Goal: Task Accomplishment & Management: Manage account settings

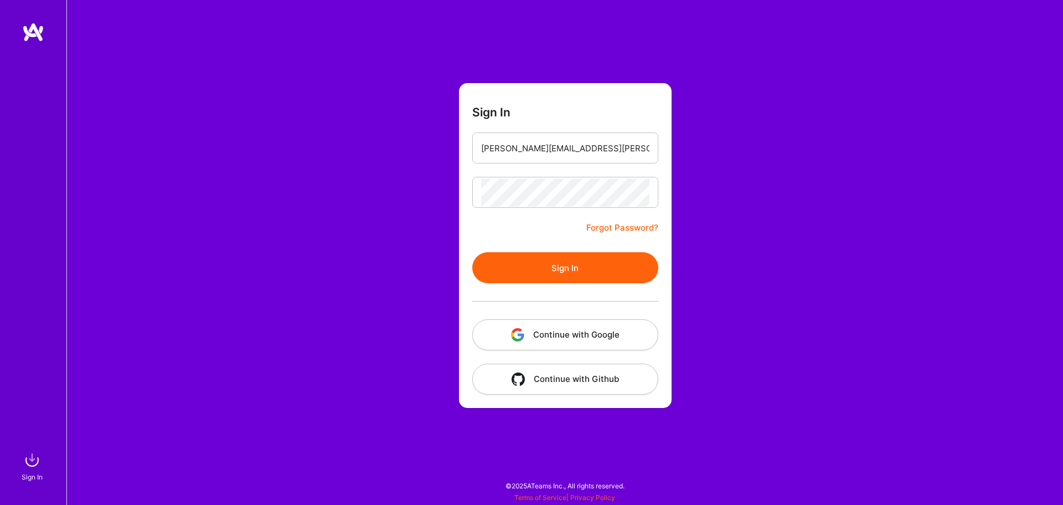
click at [560, 260] on button "Sign In" at bounding box center [565, 267] width 186 height 31
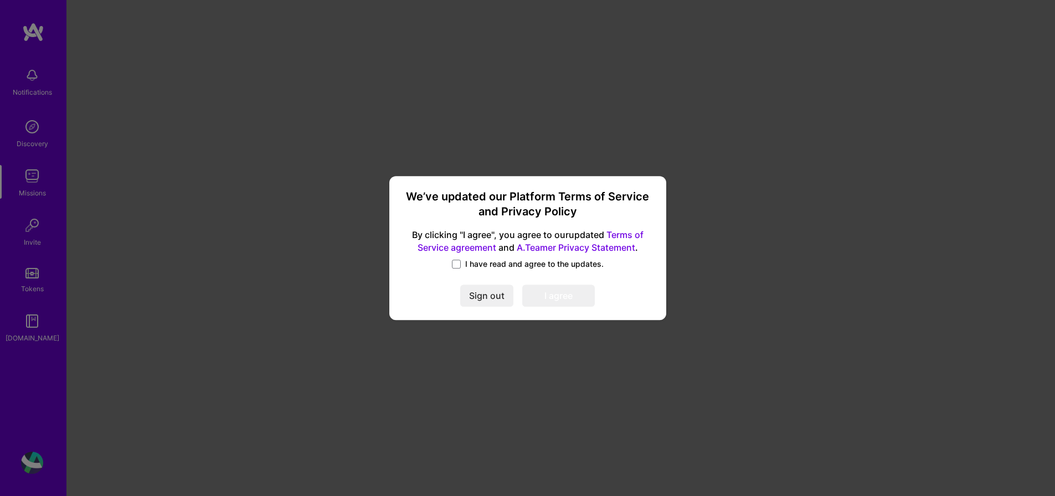
click at [463, 269] on label "I have read and agree to the updates." at bounding box center [528, 264] width 152 height 11
click at [0, 0] on input "I have read and agree to the updates." at bounding box center [0, 0] width 0 height 0
click at [557, 296] on button "I agree" at bounding box center [558, 296] width 73 height 22
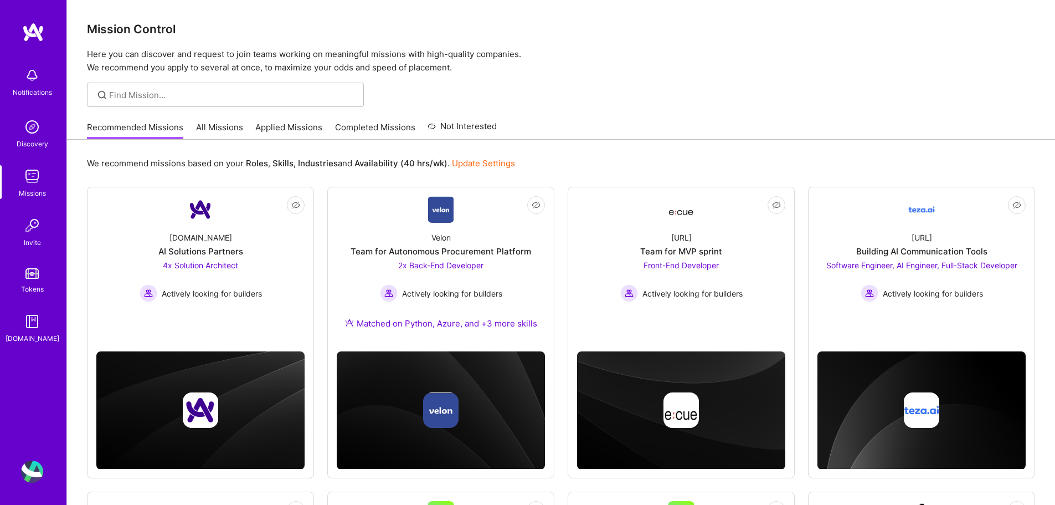
click at [33, 469] on img at bounding box center [32, 471] width 22 height 22
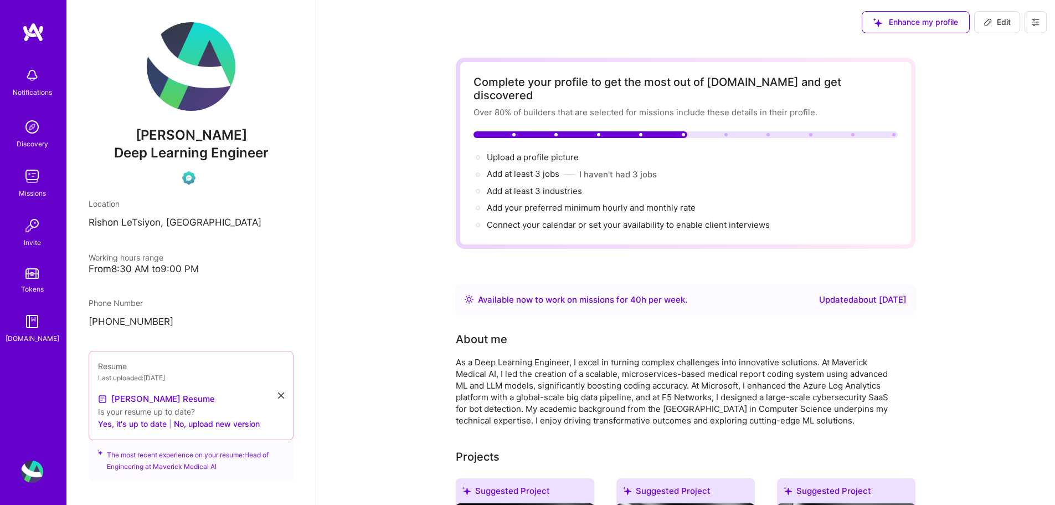
click at [991, 23] on icon at bounding box center [988, 22] width 9 height 9
select select "IL"
select select "Right Now"
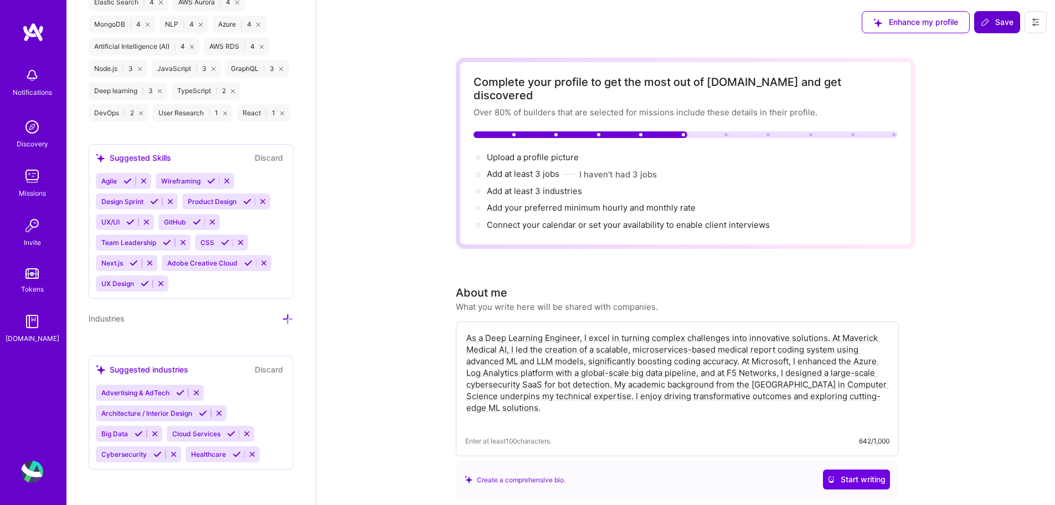
click at [1038, 25] on icon at bounding box center [1035, 22] width 9 height 9
click at [1018, 59] on button "Settings" at bounding box center [1005, 47] width 83 height 28
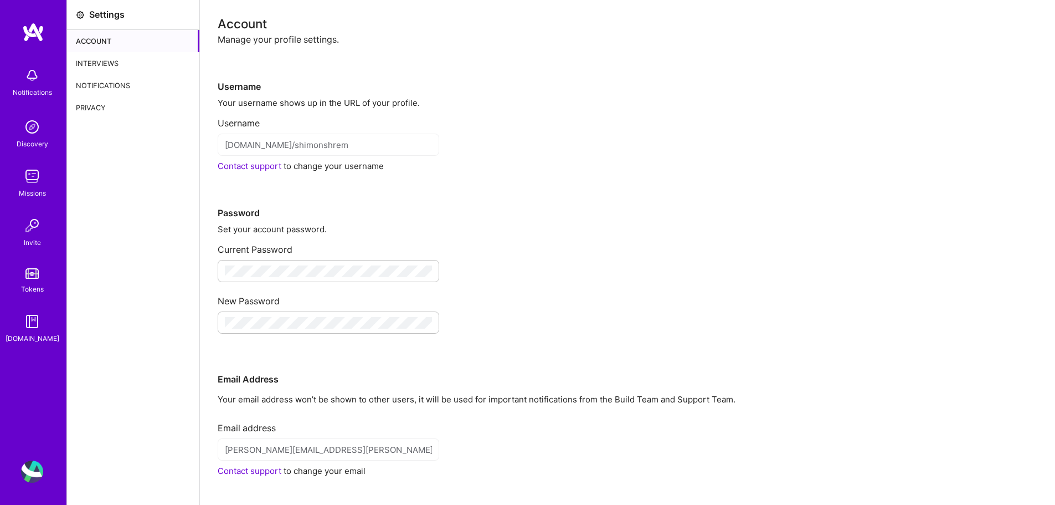
click at [115, 61] on div "Interviews" at bounding box center [133, 63] width 132 height 22
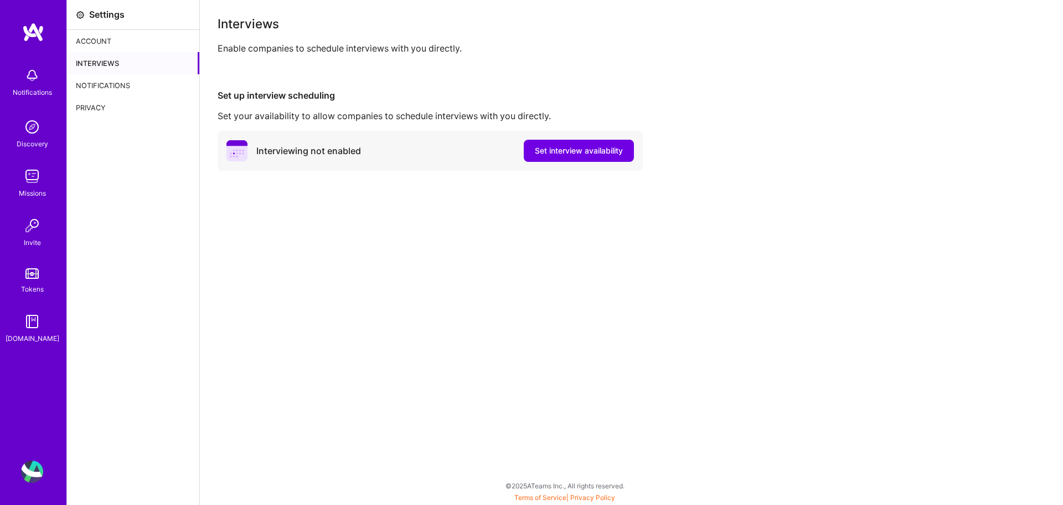
click at [100, 86] on div "Notifications" at bounding box center [133, 85] width 132 height 22
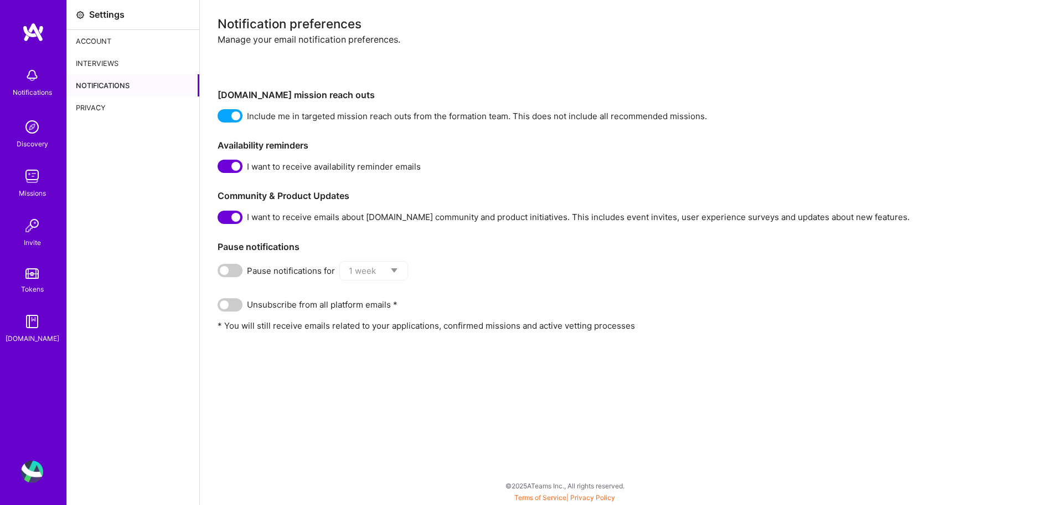
click at [234, 111] on span at bounding box center [230, 115] width 25 height 13
click at [220, 118] on input "checkbox" at bounding box center [220, 118] width 0 height 0
click at [238, 161] on span at bounding box center [230, 166] width 25 height 13
click at [220, 168] on input "checkbox" at bounding box center [220, 168] width 0 height 0
click at [242, 217] on span at bounding box center [230, 216] width 25 height 13
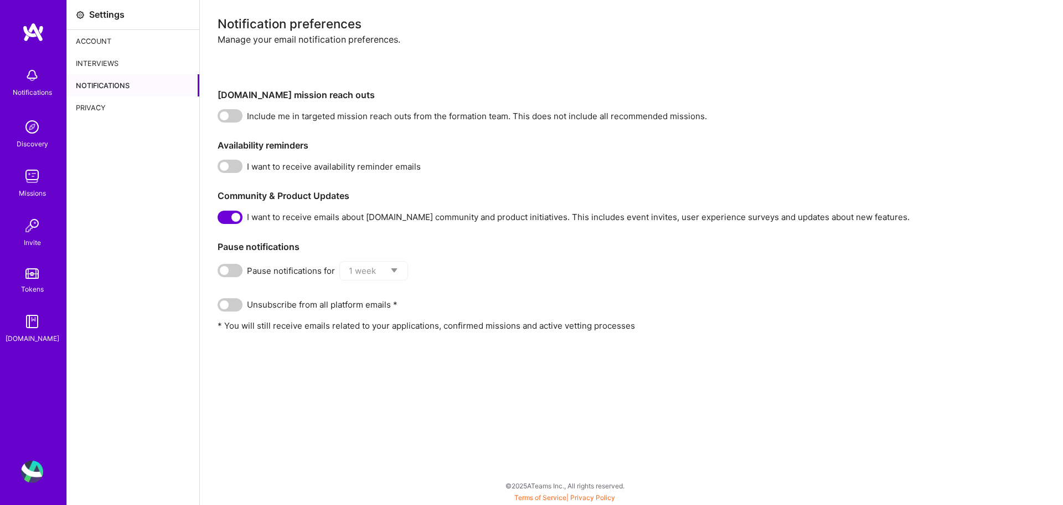
click at [220, 219] on input "checkbox" at bounding box center [220, 219] width 0 height 0
click at [125, 39] on div "Account" at bounding box center [133, 41] width 132 height 22
